Goal: Task Accomplishment & Management: Complete application form

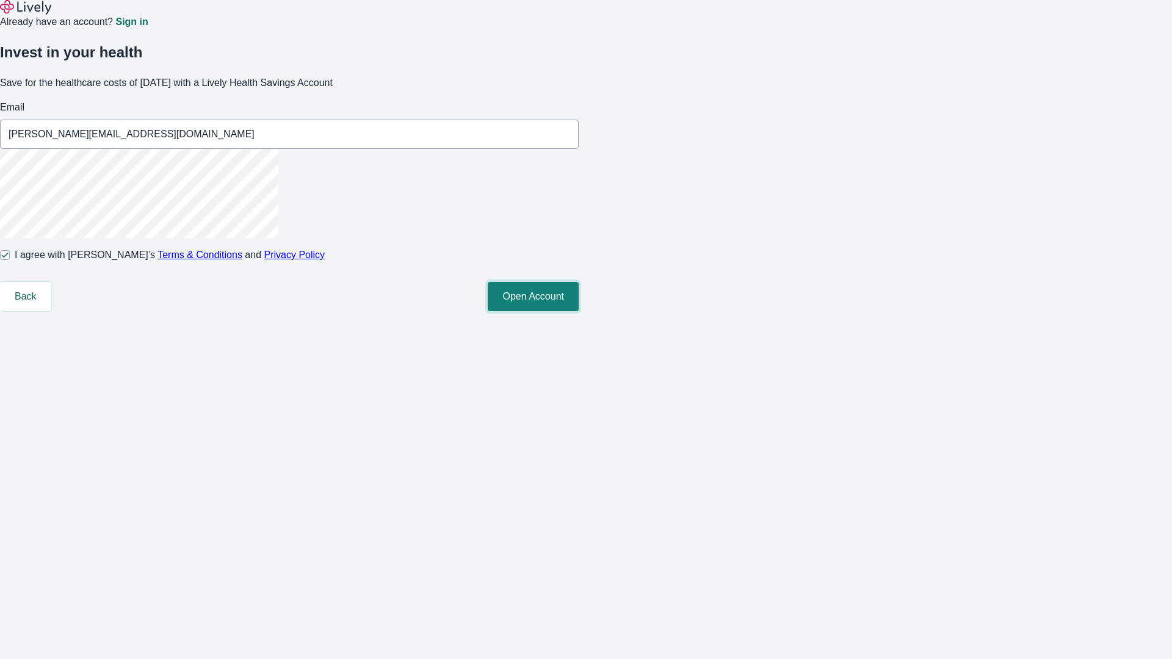
click at [579, 311] on button "Open Account" at bounding box center [533, 296] width 91 height 29
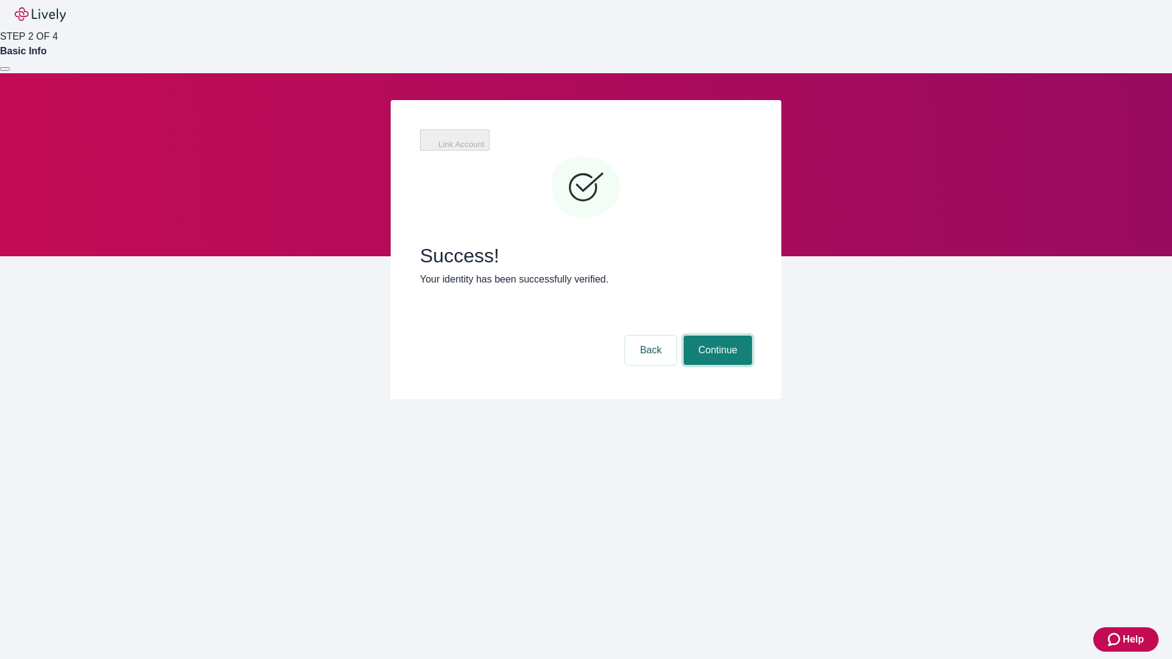
click at [716, 336] on button "Continue" at bounding box center [718, 350] width 68 height 29
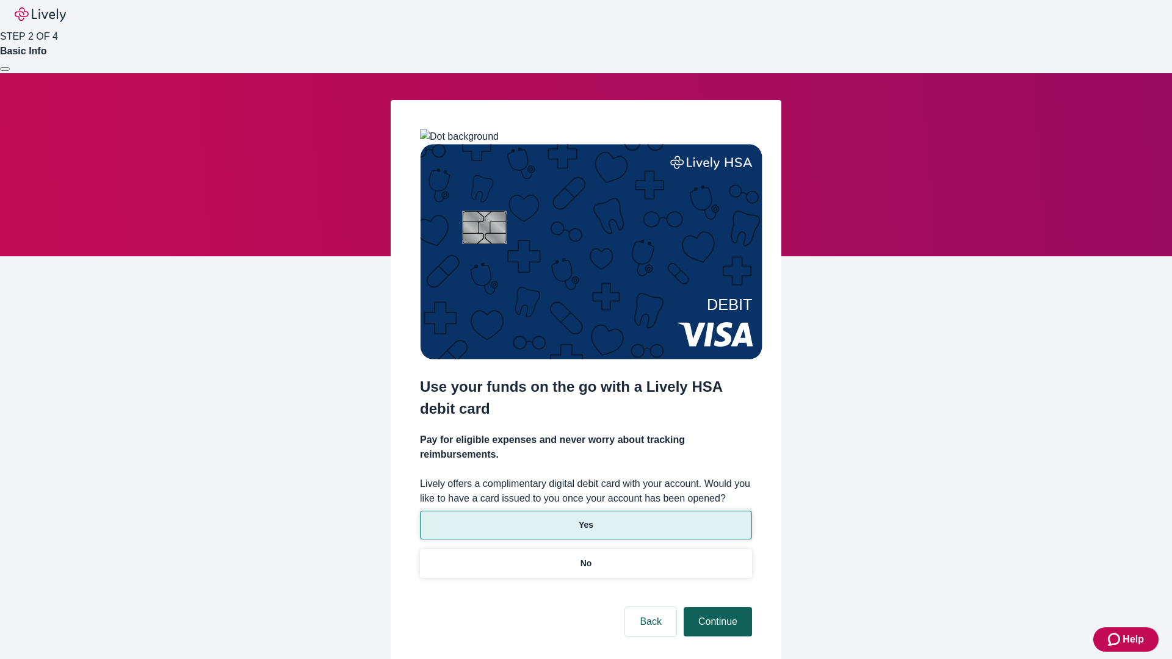
click at [586, 519] on p "Yes" at bounding box center [586, 525] width 15 height 13
click at [716, 607] on button "Continue" at bounding box center [718, 621] width 68 height 29
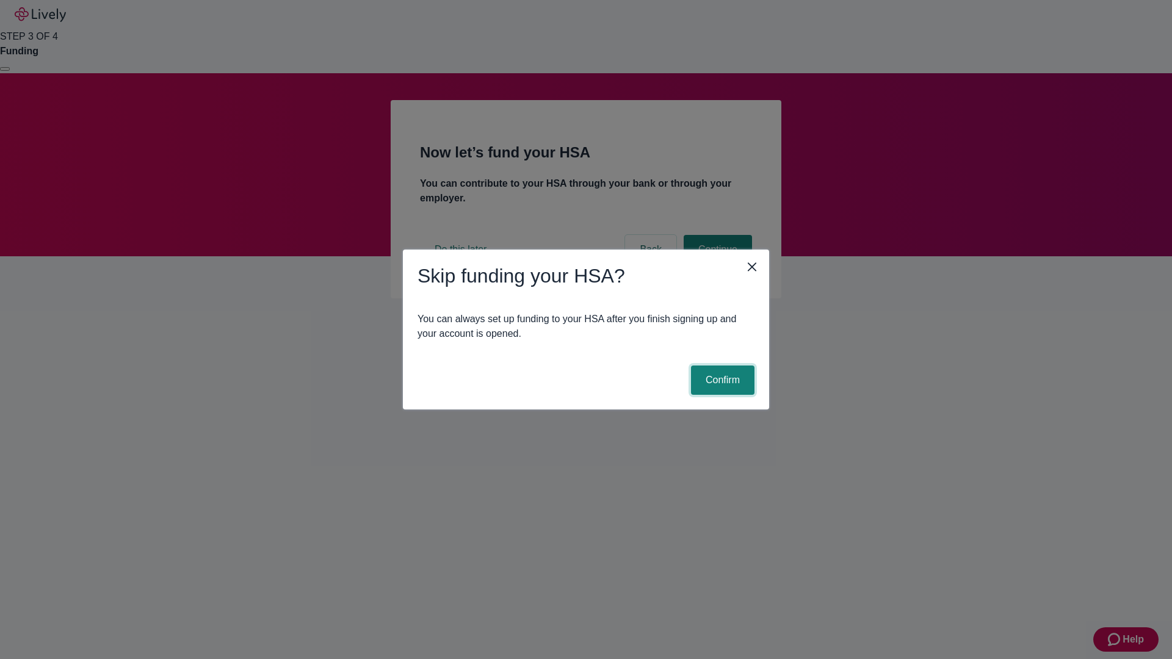
click at [721, 380] on button "Confirm" at bounding box center [722, 380] width 63 height 29
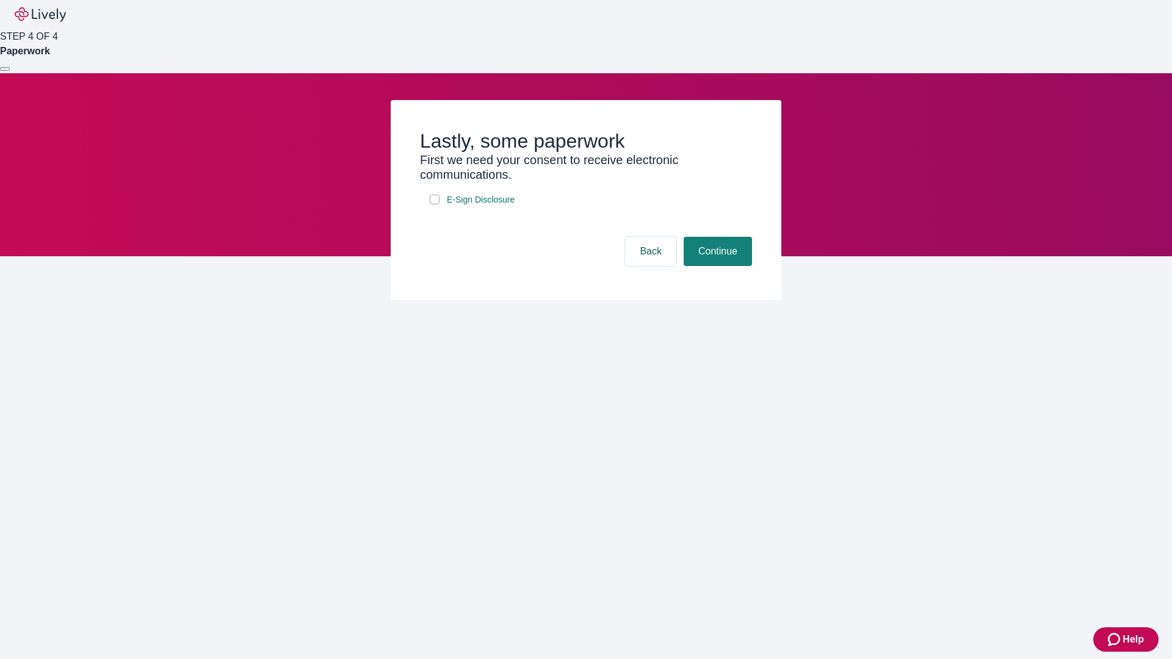
click at [435, 205] on input "E-Sign Disclosure" at bounding box center [435, 200] width 10 height 10
checkbox input "true"
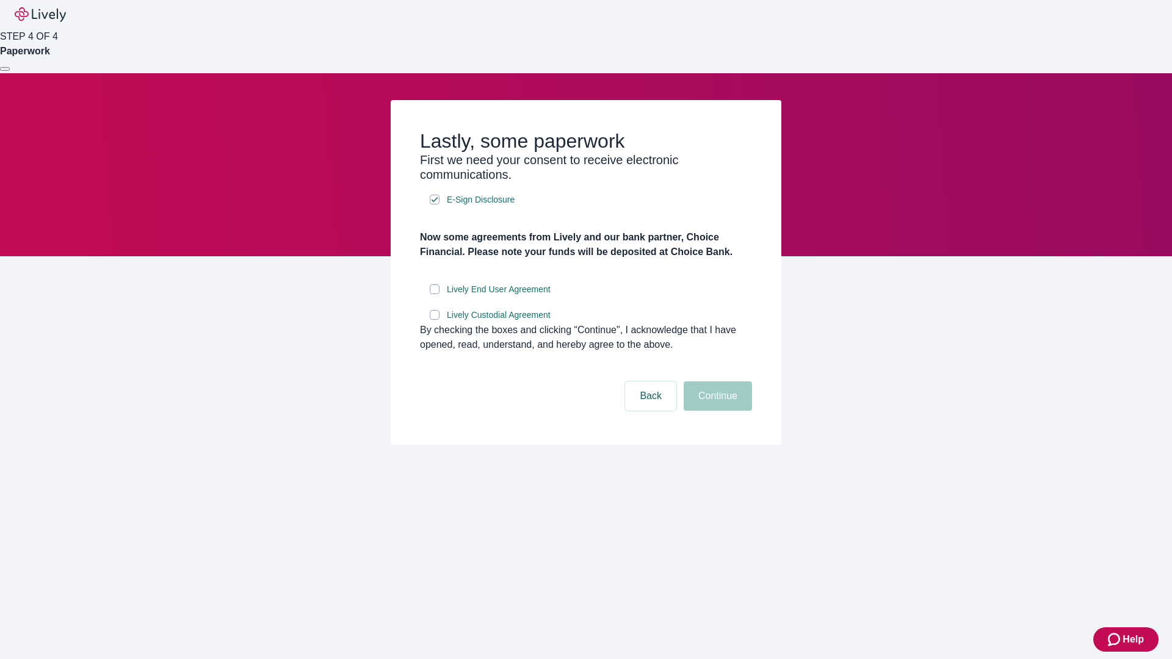
click at [435, 294] on input "Lively End User Agreement" at bounding box center [435, 290] width 10 height 10
checkbox input "true"
click at [435, 320] on input "Lively Custodial Agreement" at bounding box center [435, 315] width 10 height 10
checkbox input "true"
click at [716, 411] on button "Continue" at bounding box center [718, 396] width 68 height 29
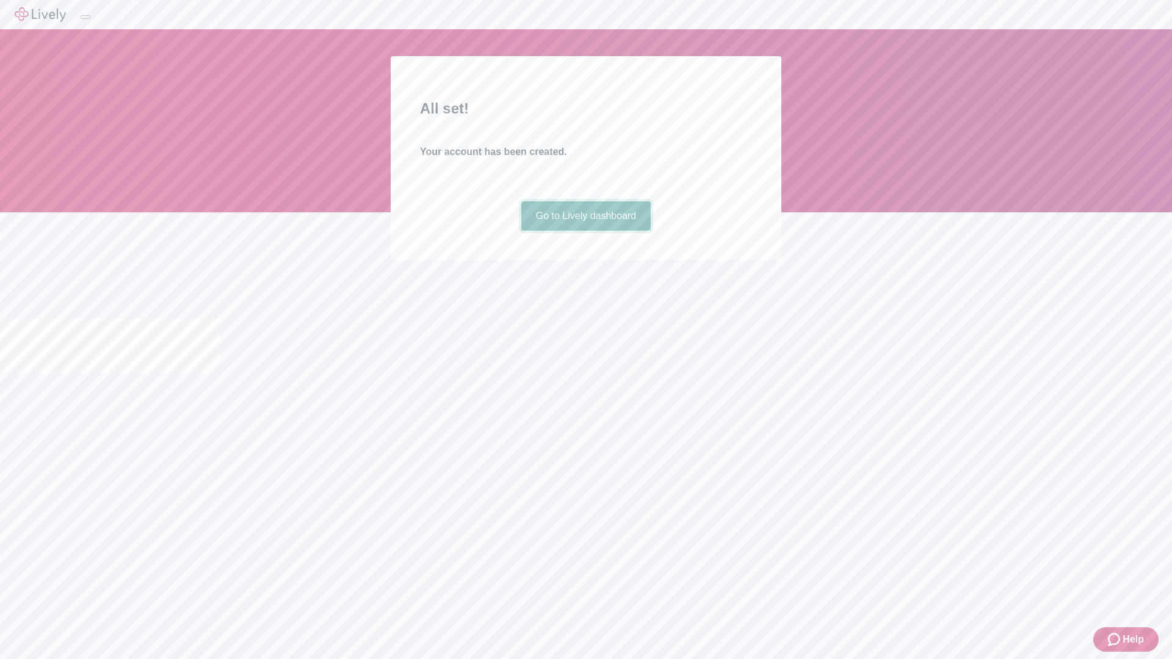
click at [586, 231] on link "Go to Lively dashboard" at bounding box center [586, 215] width 130 height 29
